Goal: Information Seeking & Learning: Learn about a topic

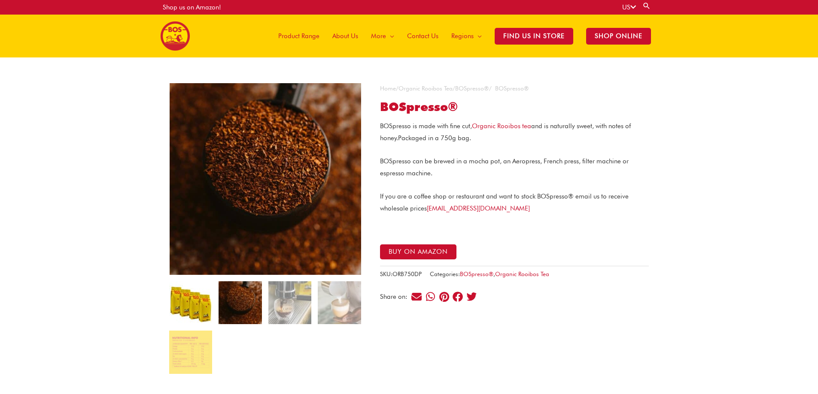
click at [186, 313] on img at bounding box center [190, 303] width 43 height 43
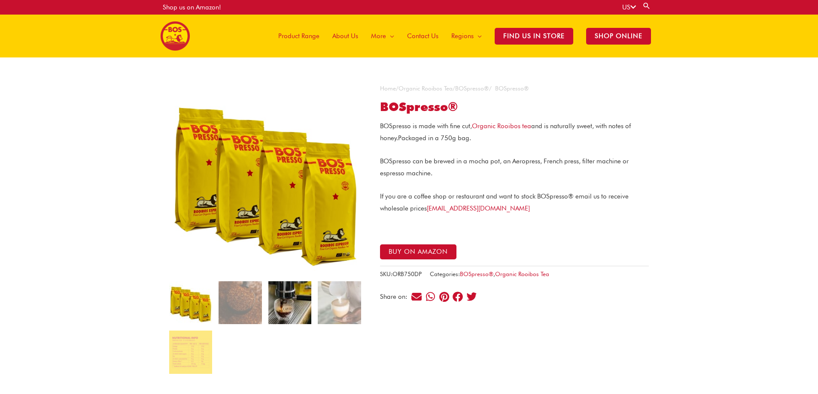
click at [276, 298] on img at bounding box center [289, 303] width 43 height 43
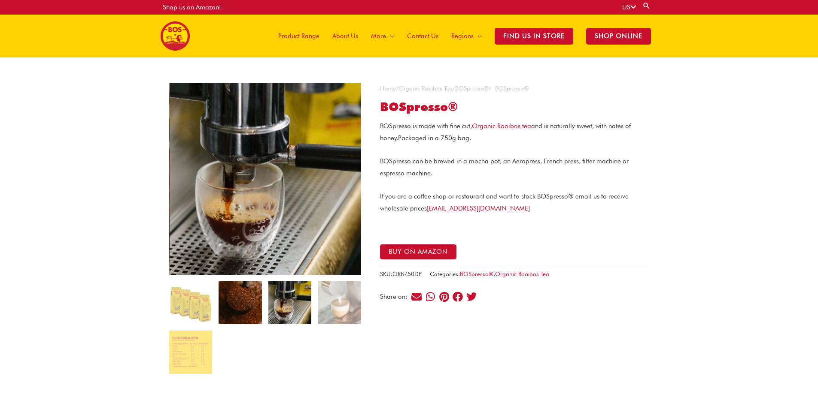
click at [240, 302] on img at bounding box center [239, 303] width 43 height 43
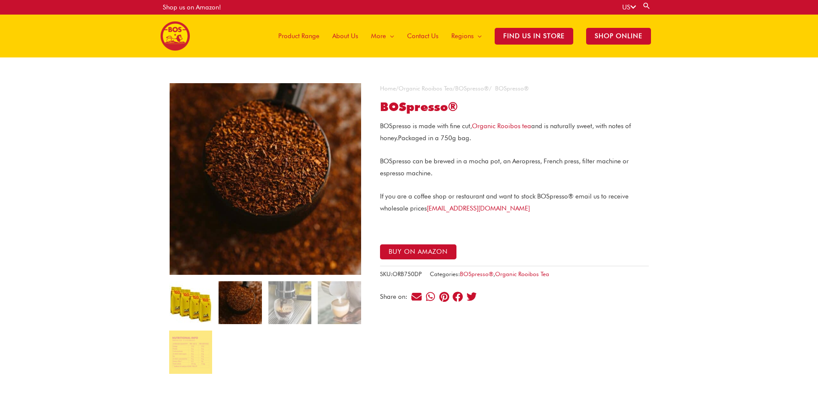
click at [182, 287] on img at bounding box center [190, 303] width 43 height 43
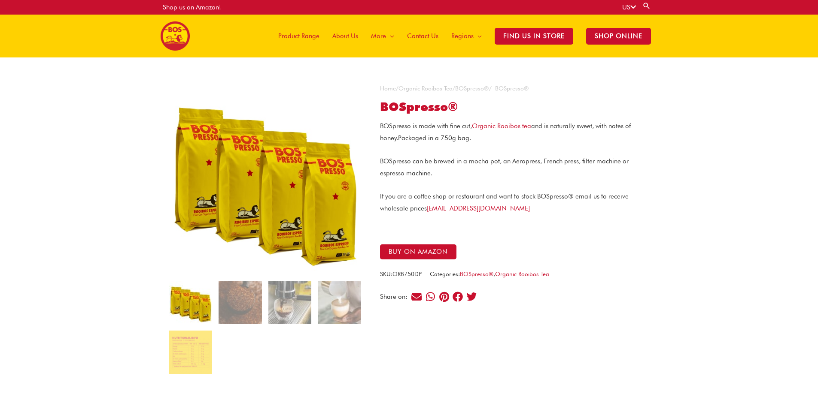
click at [280, 189] on img at bounding box center [265, 179] width 192 height 192
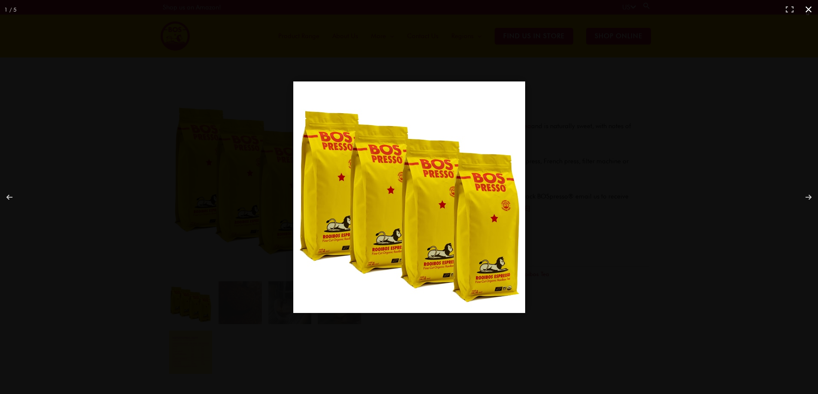
click at [616, 216] on div "Full screen image" at bounding box center [558, 210] width 531 height 256
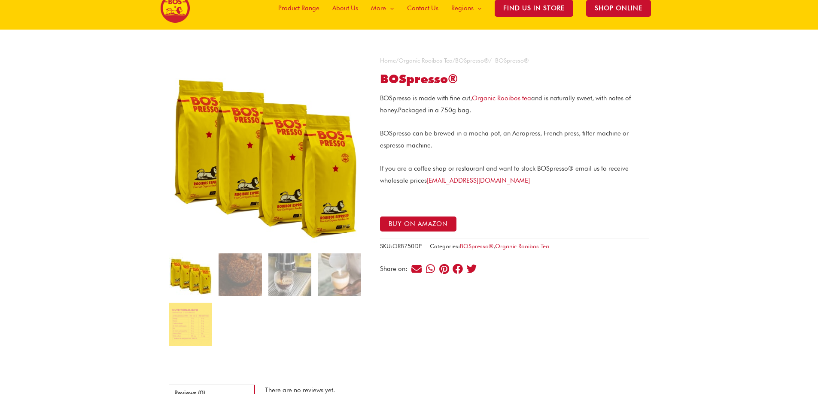
scroll to position [43, 0]
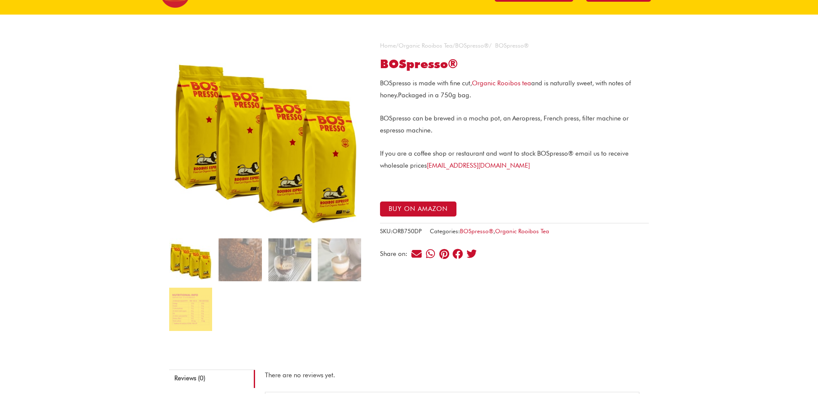
click at [319, 124] on img at bounding box center [265, 136] width 192 height 192
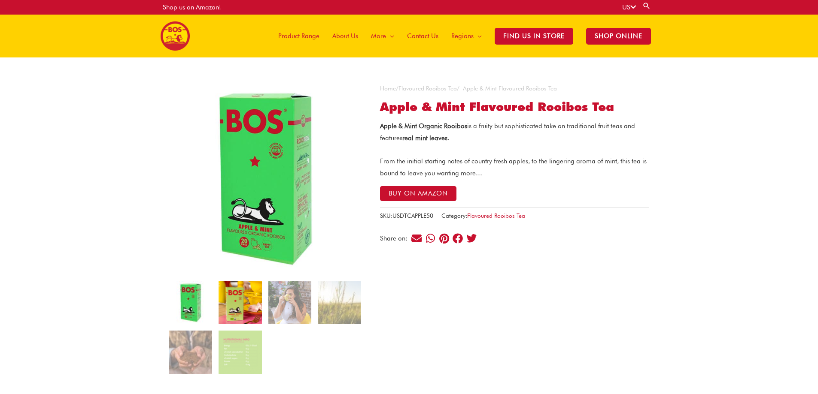
click at [235, 294] on img at bounding box center [239, 303] width 43 height 43
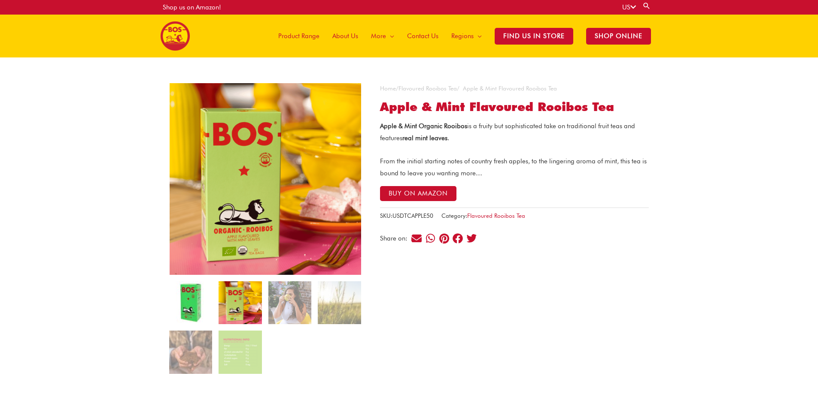
click at [195, 301] on img at bounding box center [190, 303] width 43 height 43
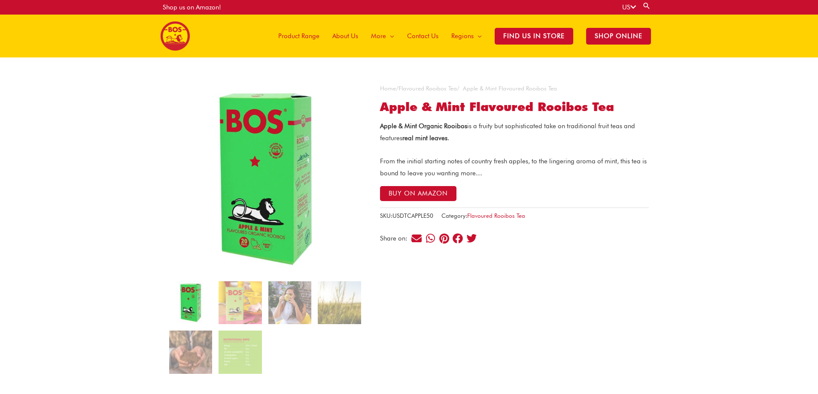
click at [382, 129] on b "Apple & Mint Organic Rooibos" at bounding box center [423, 126] width 87 height 8
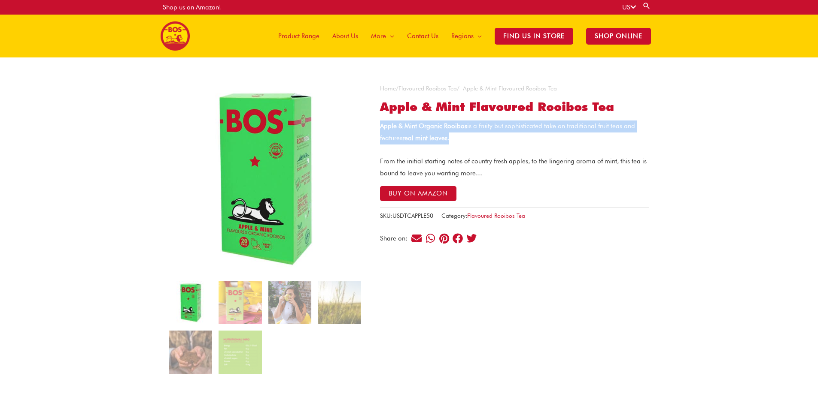
copy div "Apple & Mint Organic Rooibos is a fruity but sophisticated take on traditional …"
drag, startPoint x: 382, startPoint y: 129, endPoint x: 464, endPoint y: 137, distance: 82.8
click at [464, 137] on p "Apple & Mint Organic Rooibos is a fruity but sophisticated take on traditional …" at bounding box center [514, 133] width 269 height 24
click at [275, 192] on img at bounding box center [265, 179] width 192 height 192
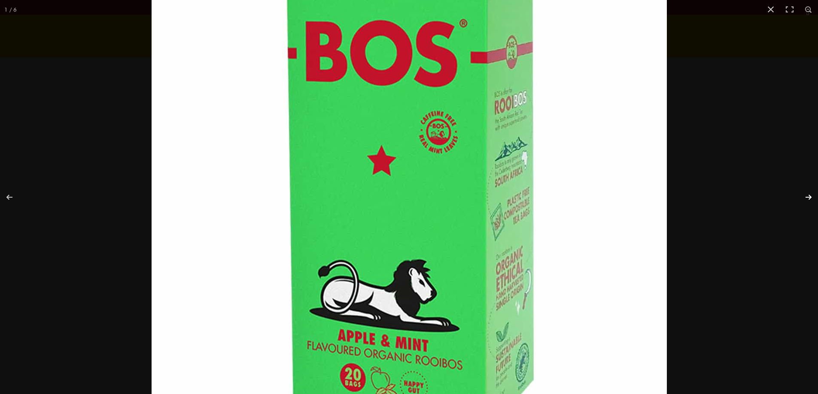
click at [815, 199] on button "Next (arrow right)" at bounding box center [803, 197] width 30 height 43
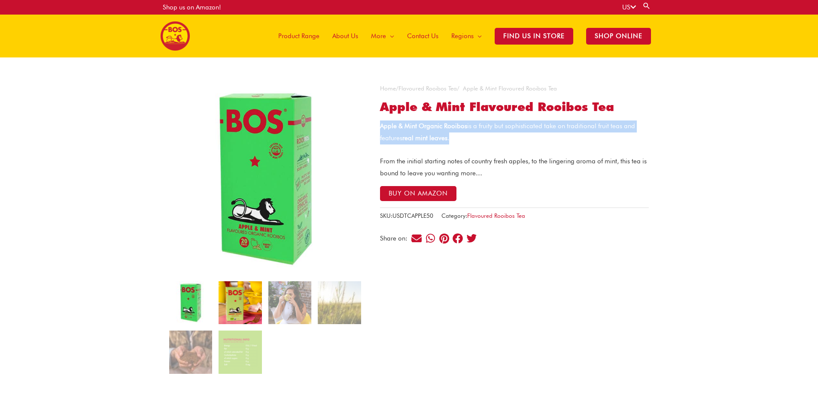
drag, startPoint x: 433, startPoint y: 224, endPoint x: 251, endPoint y: 303, distance: 198.9
click at [251, 304] on img at bounding box center [239, 303] width 43 height 43
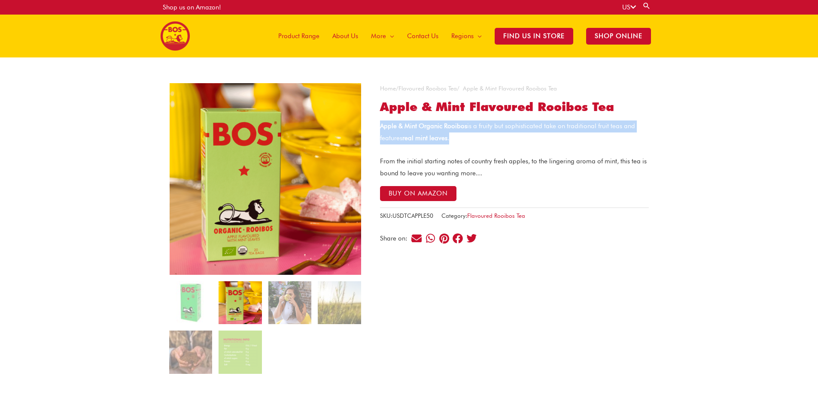
drag, startPoint x: 300, startPoint y: 194, endPoint x: 285, endPoint y: 199, distance: 15.1
click at [285, 199] on img at bounding box center [266, 179] width 192 height 192
